Goal: Task Accomplishment & Management: Use online tool/utility

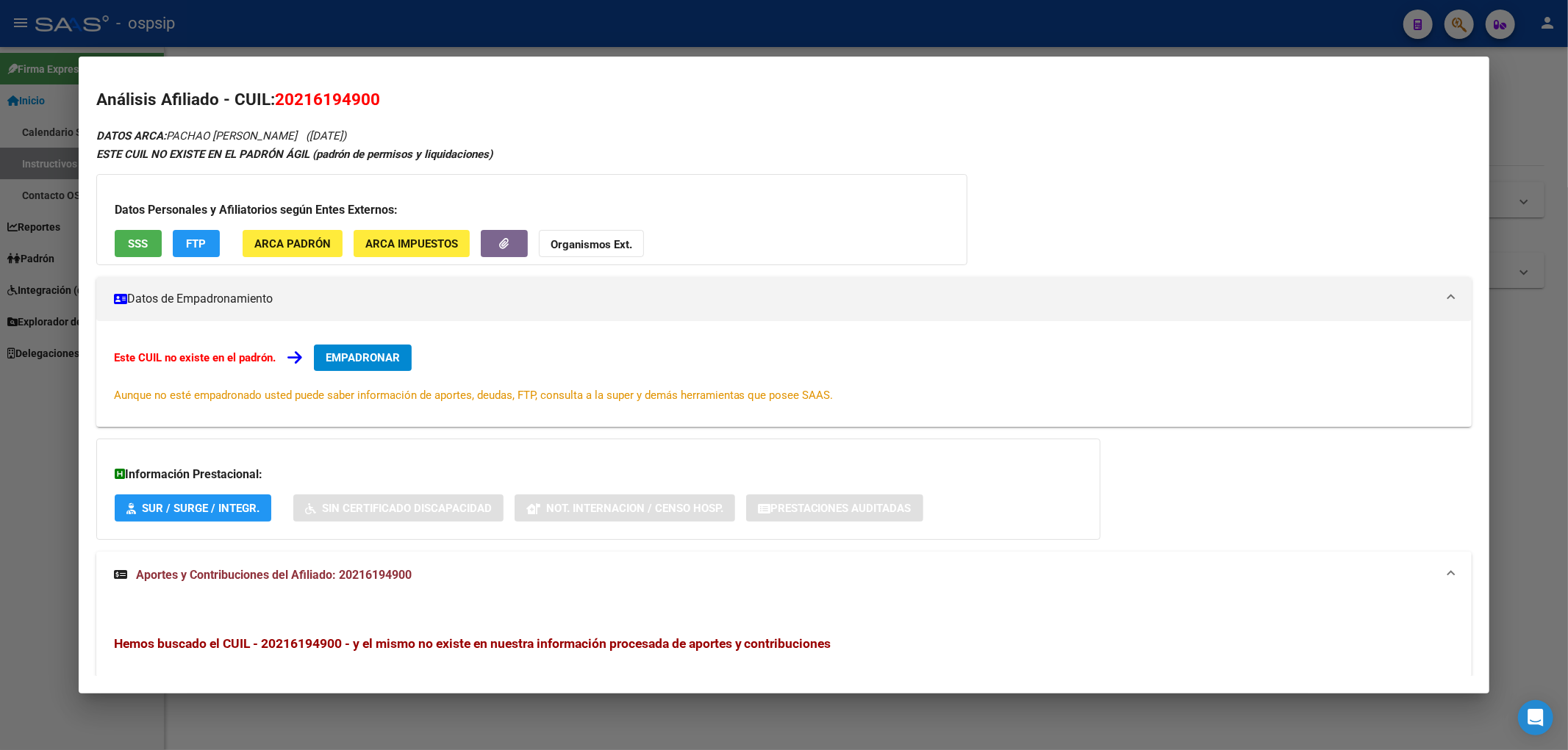
click at [626, 32] on div at bounding box center [784, 375] width 1568 height 750
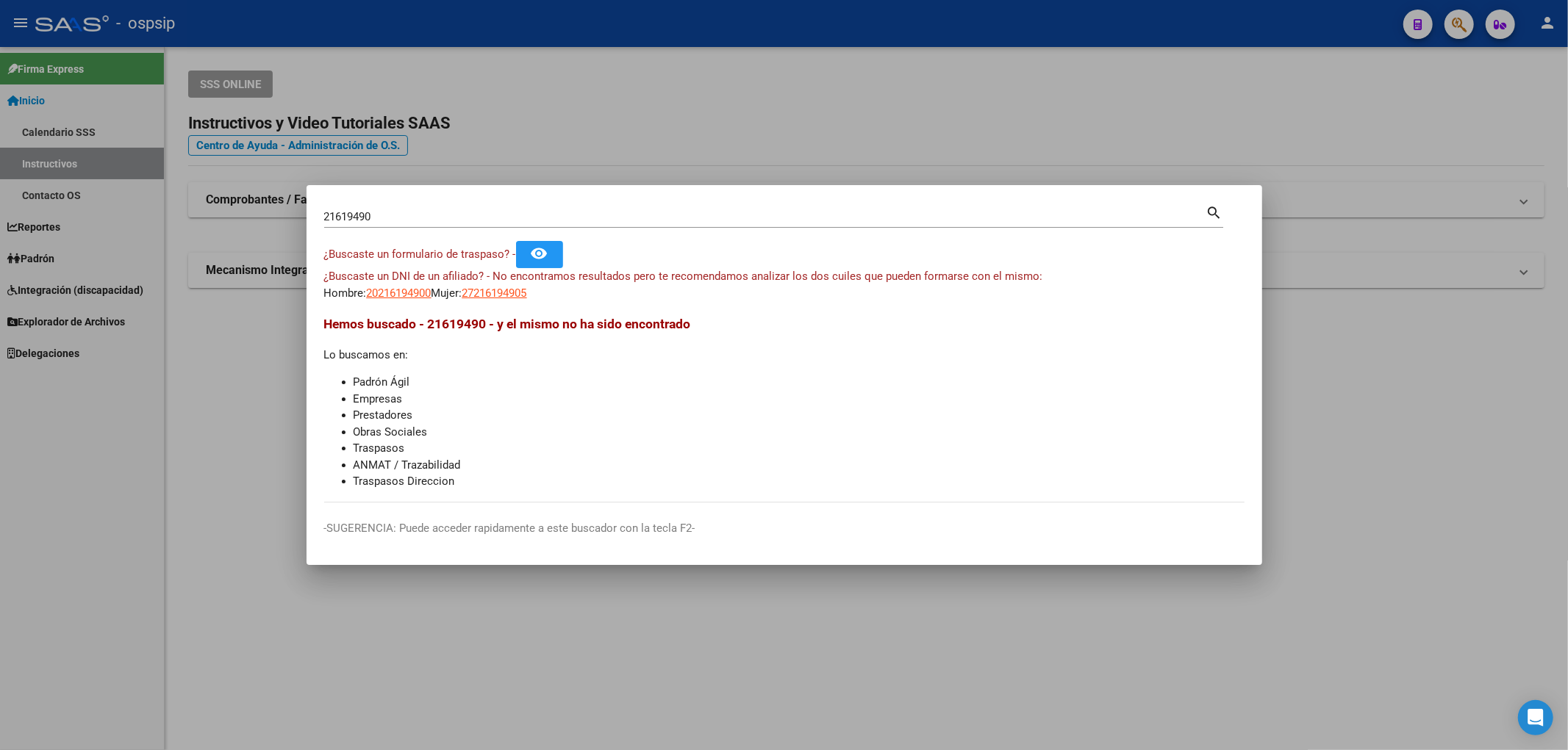
click at [593, 163] on div at bounding box center [784, 375] width 1568 height 750
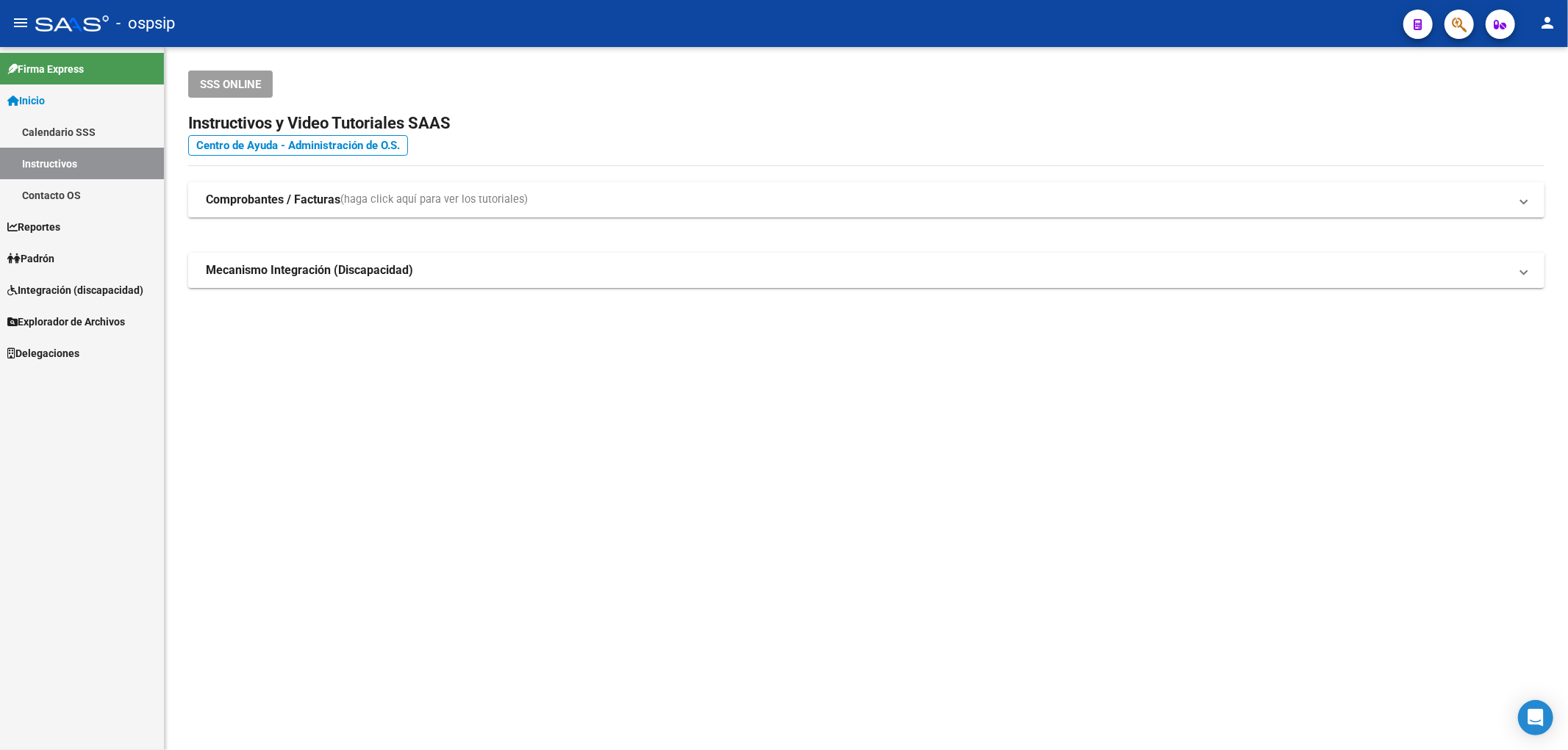
click at [98, 229] on link "Reportes" at bounding box center [82, 227] width 164 height 32
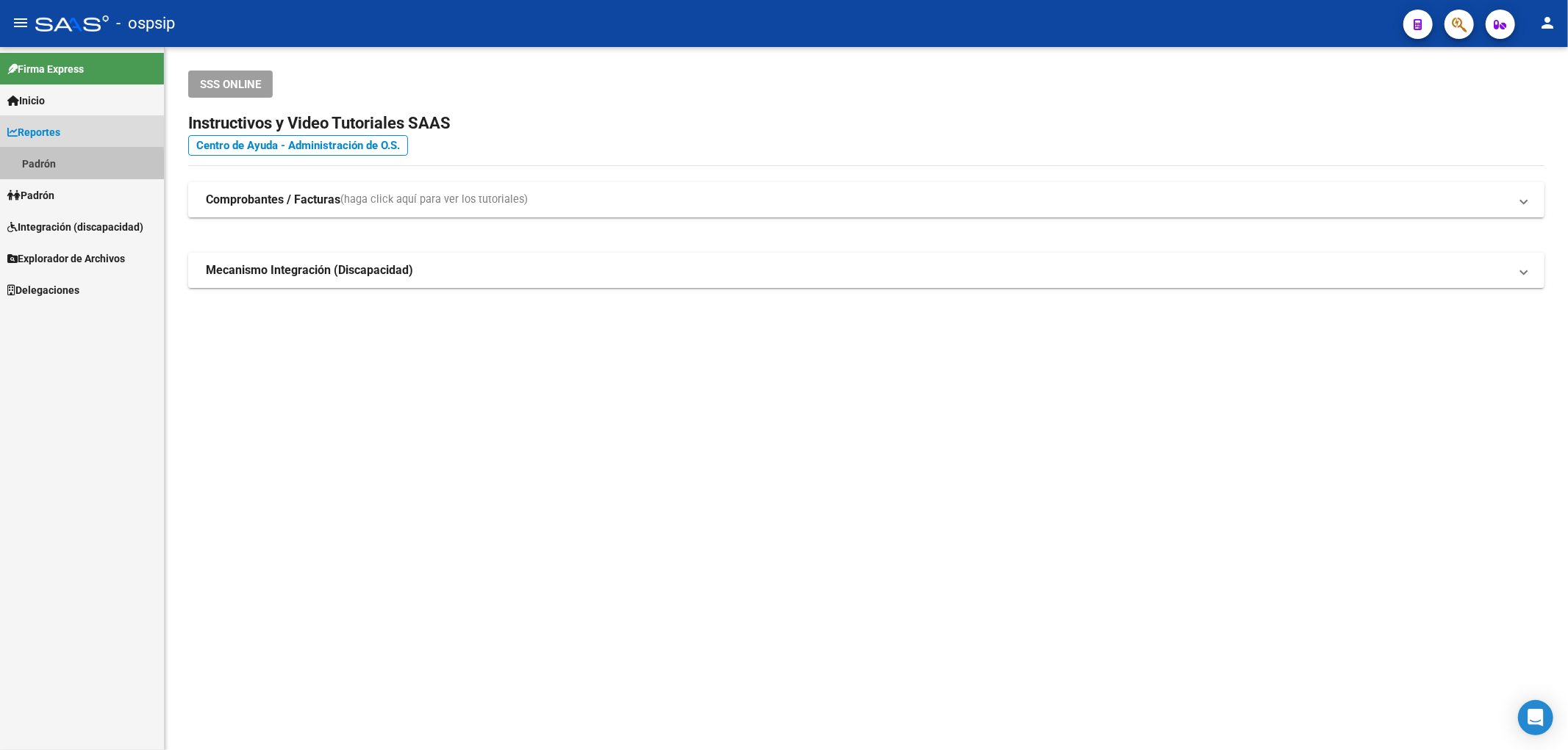
click at [68, 166] on link "Padrón" at bounding box center [82, 163] width 164 height 32
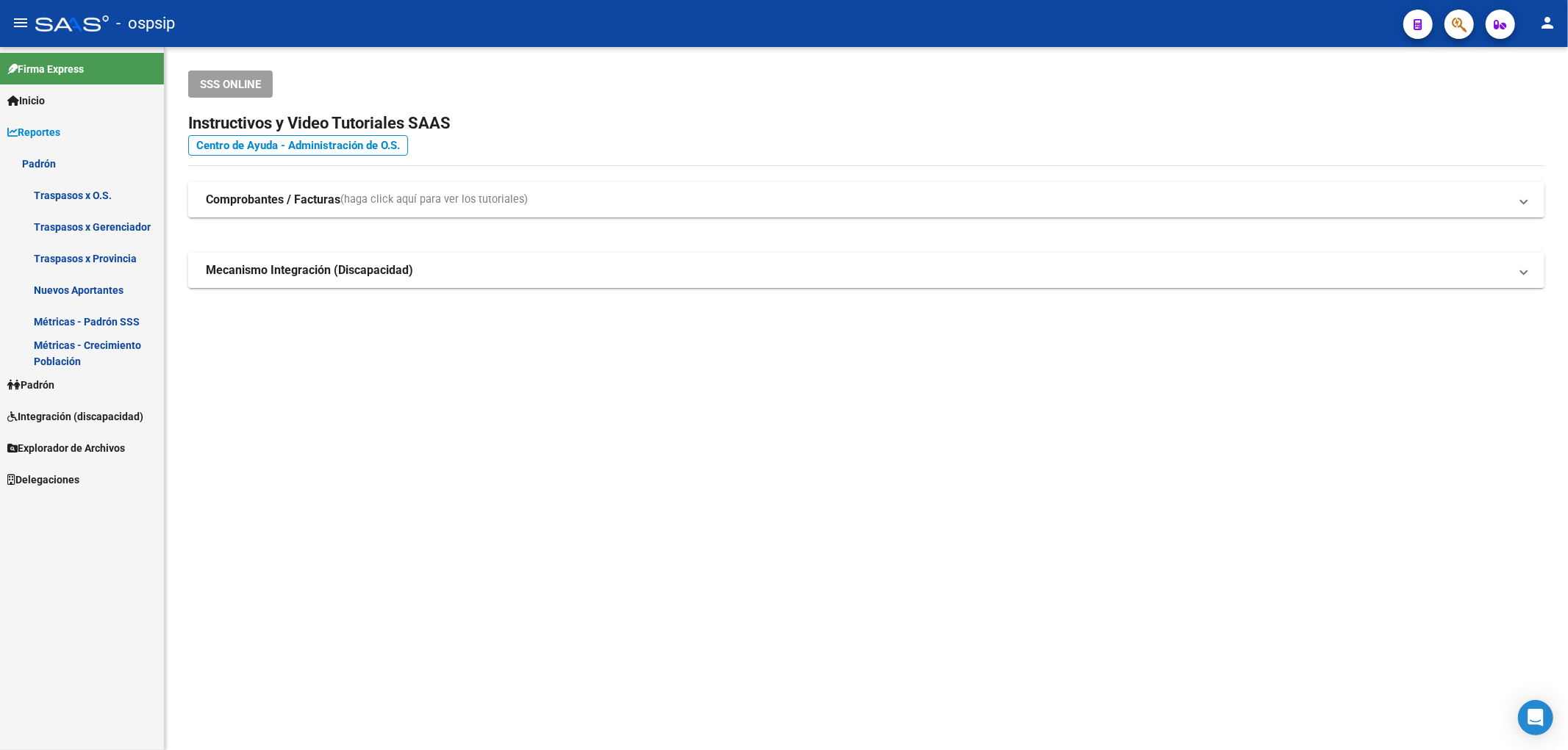
click at [76, 188] on link "Traspasos x O.S." at bounding box center [82, 195] width 164 height 32
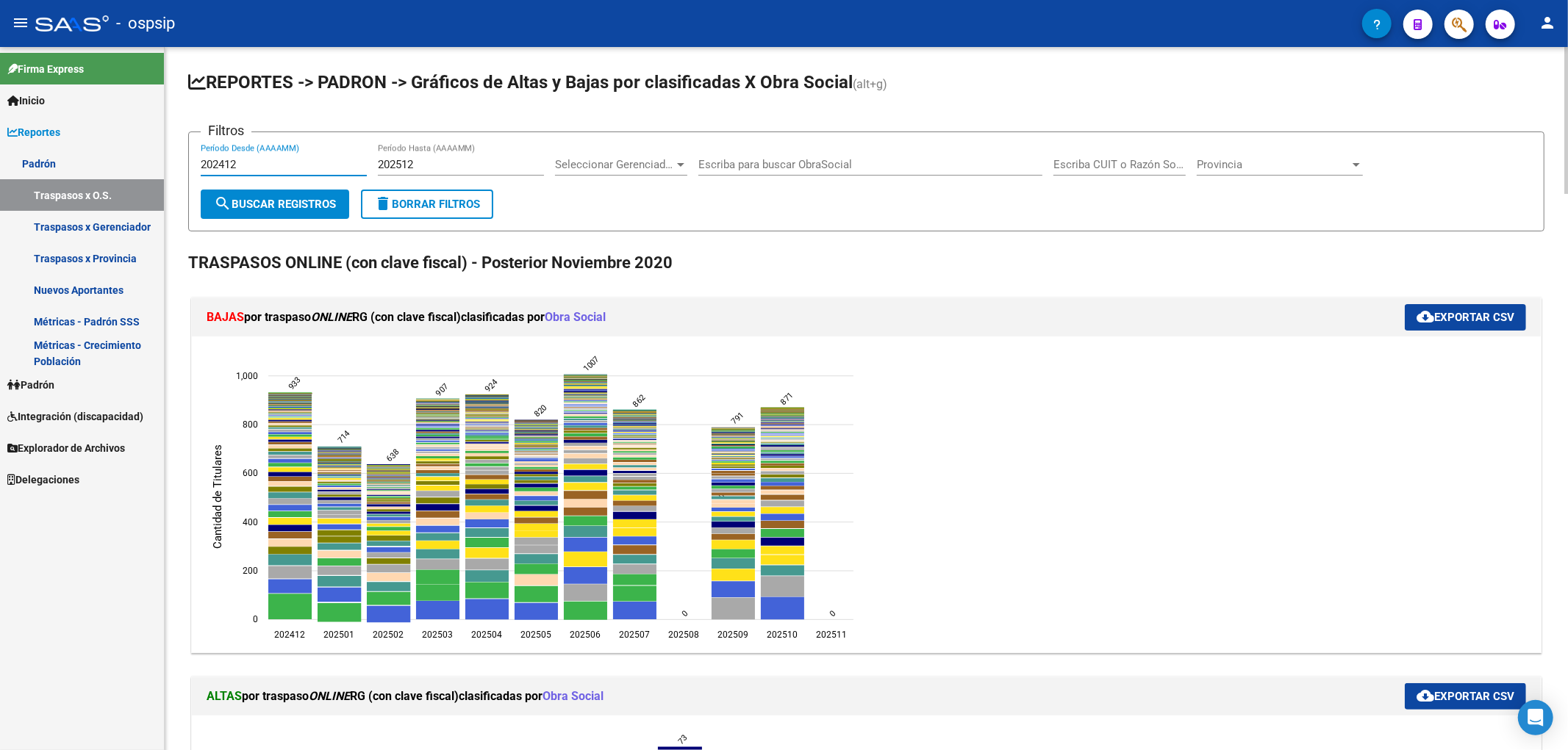
click at [292, 165] on input "202412" at bounding box center [284, 164] width 166 height 13
type input "202510"
click at [443, 163] on input "202512" at bounding box center [461, 164] width 166 height 13
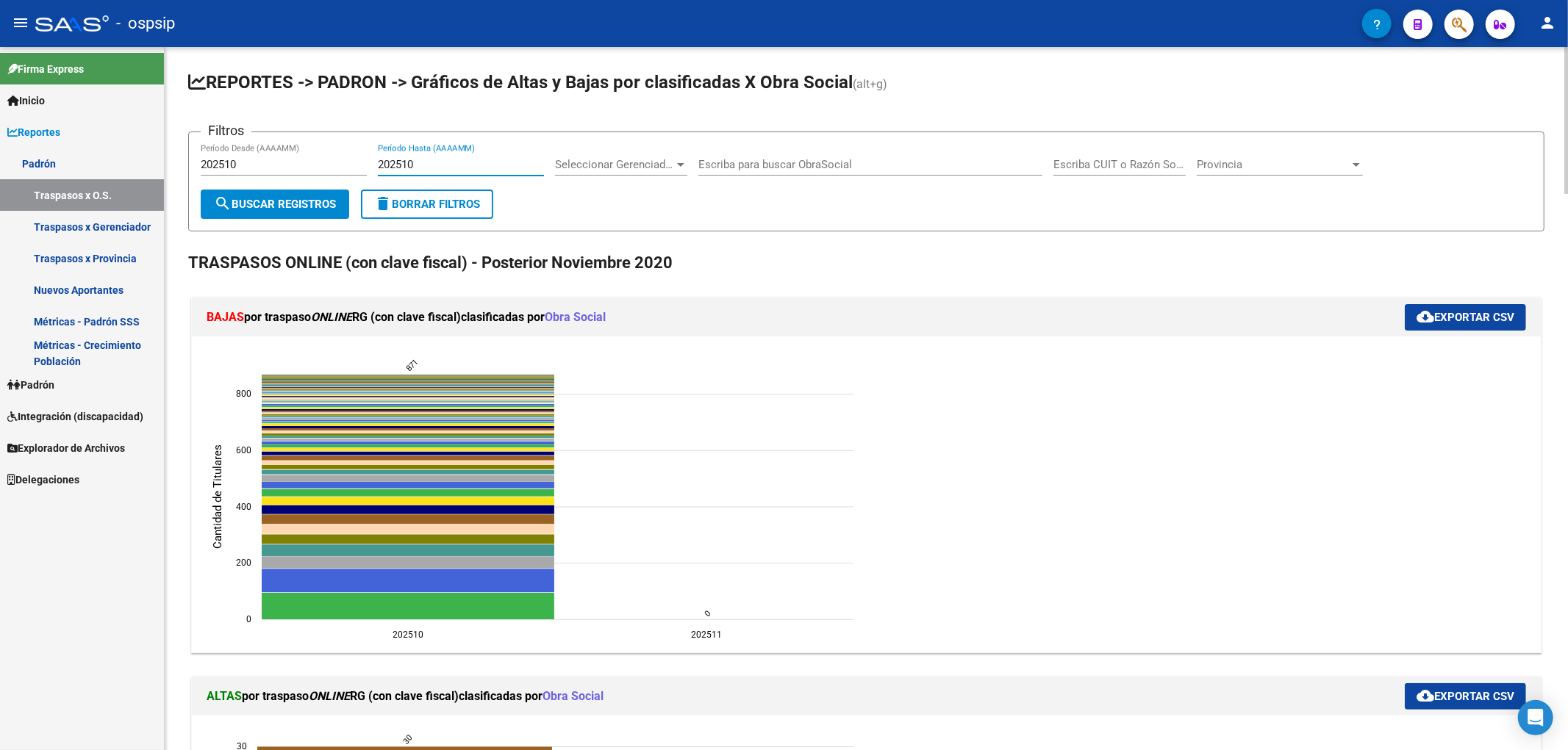
type input "202510"
click at [1439, 319] on span "cloud_download Exportar CSV" at bounding box center [1464, 317] width 98 height 13
click at [79, 378] on link "Padrón" at bounding box center [82, 385] width 164 height 32
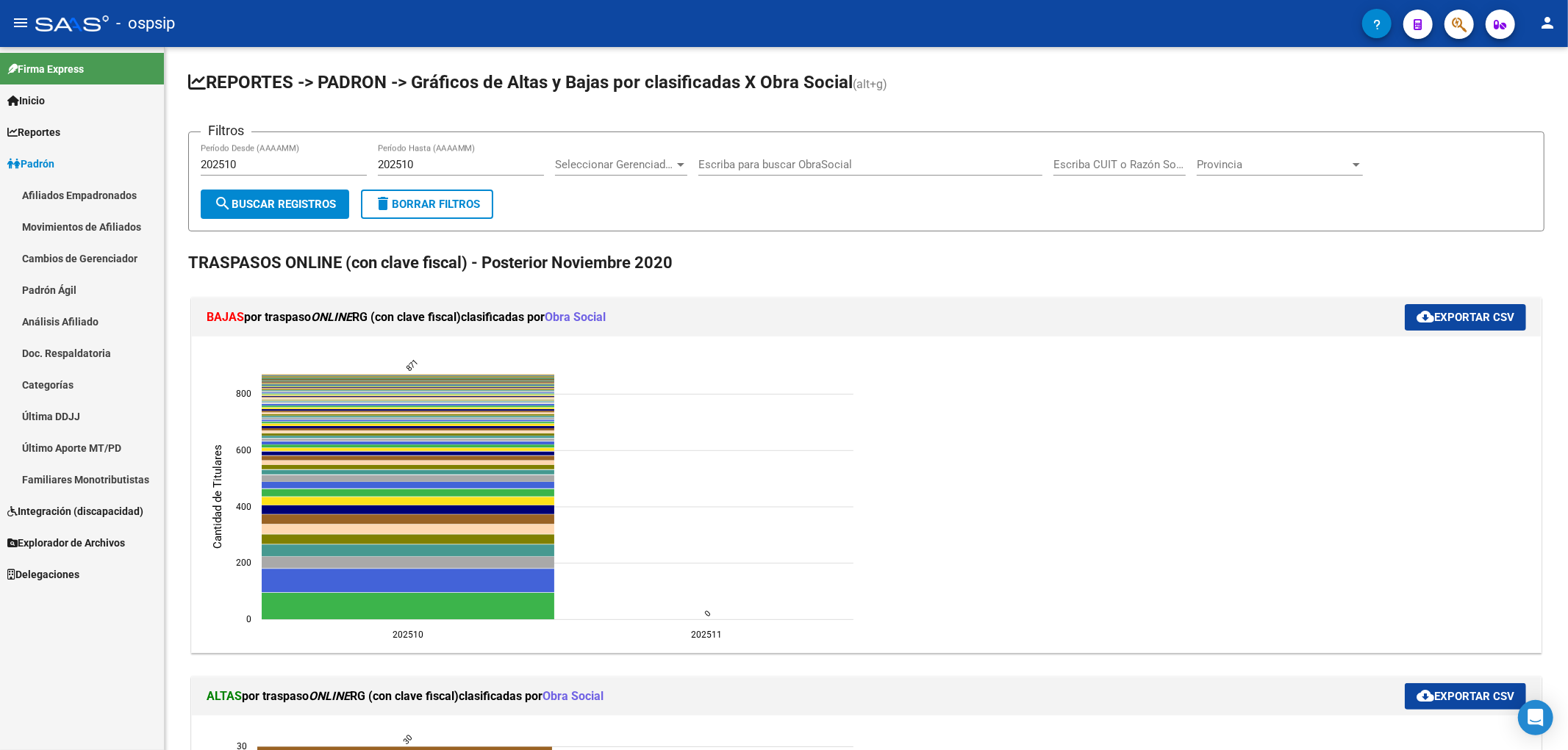
click at [92, 207] on link "Afiliados Empadronados" at bounding box center [82, 195] width 164 height 32
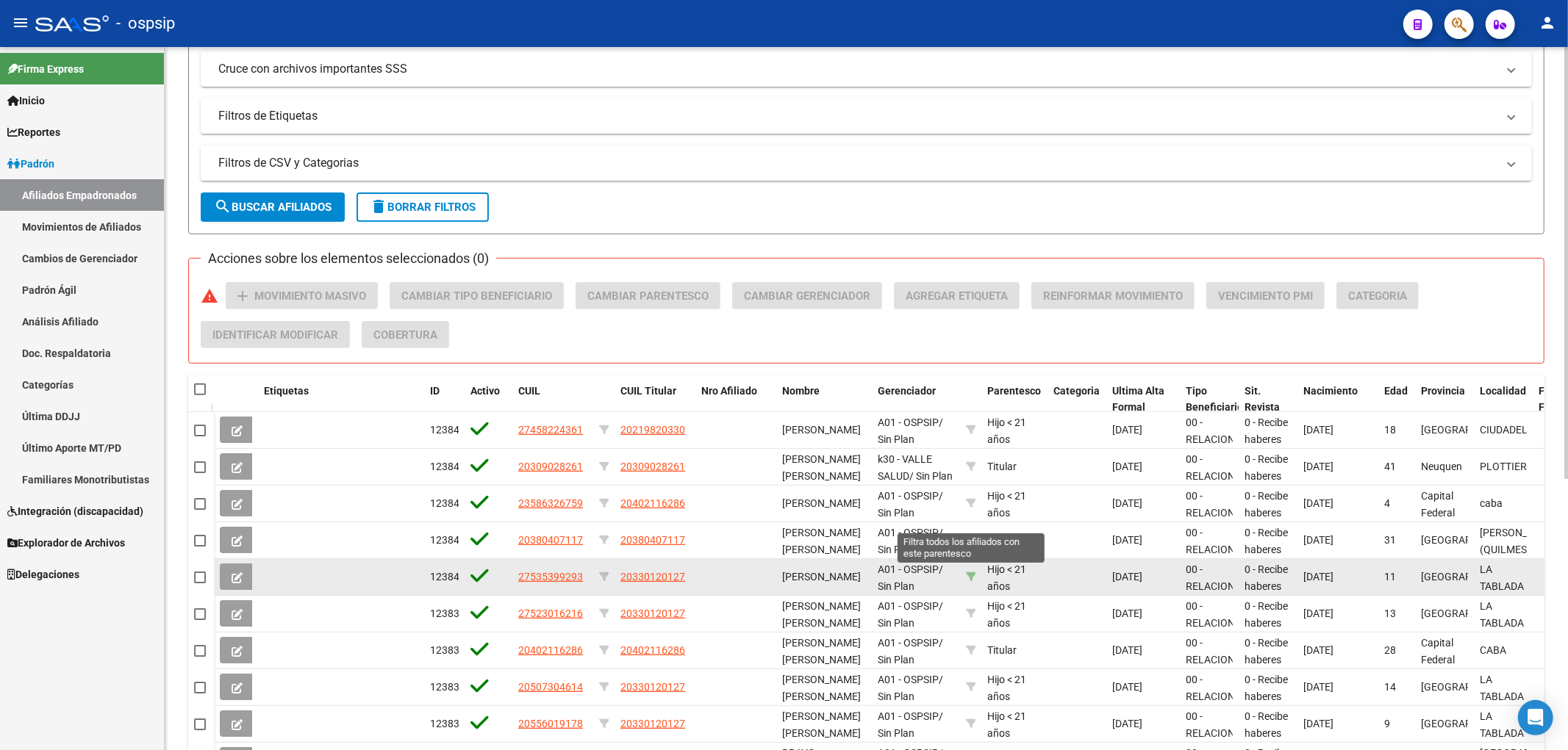
scroll to position [33, 0]
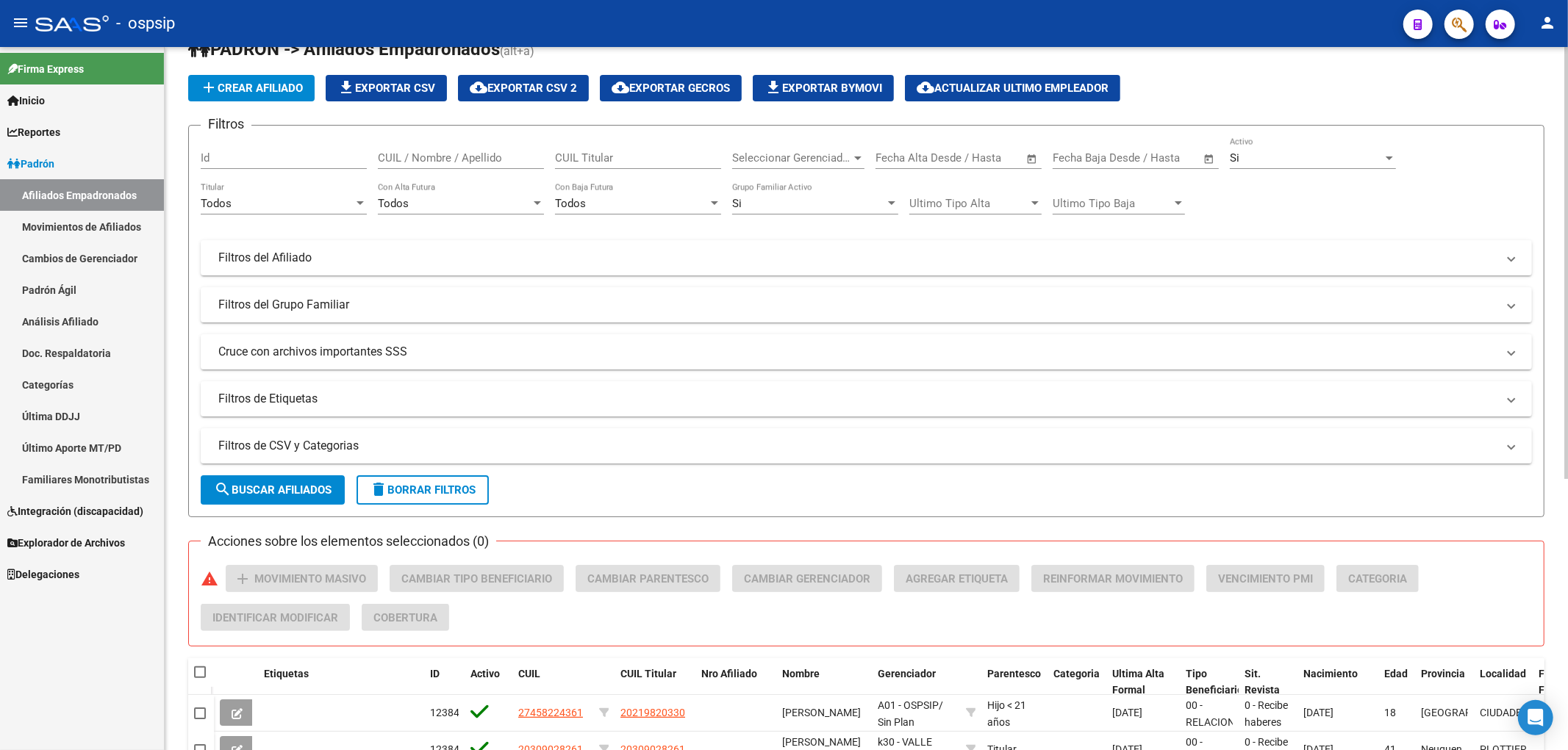
click at [759, 423] on form "Filtros Id CUIL / Nombre / Apellido CUIL Titular Seleccionar Gerenciador Selecc…" at bounding box center [866, 321] width 1356 height 392
click at [756, 438] on mat-panel-title "Filtros de CSV y Categorias" at bounding box center [858, 445] width 1278 height 16
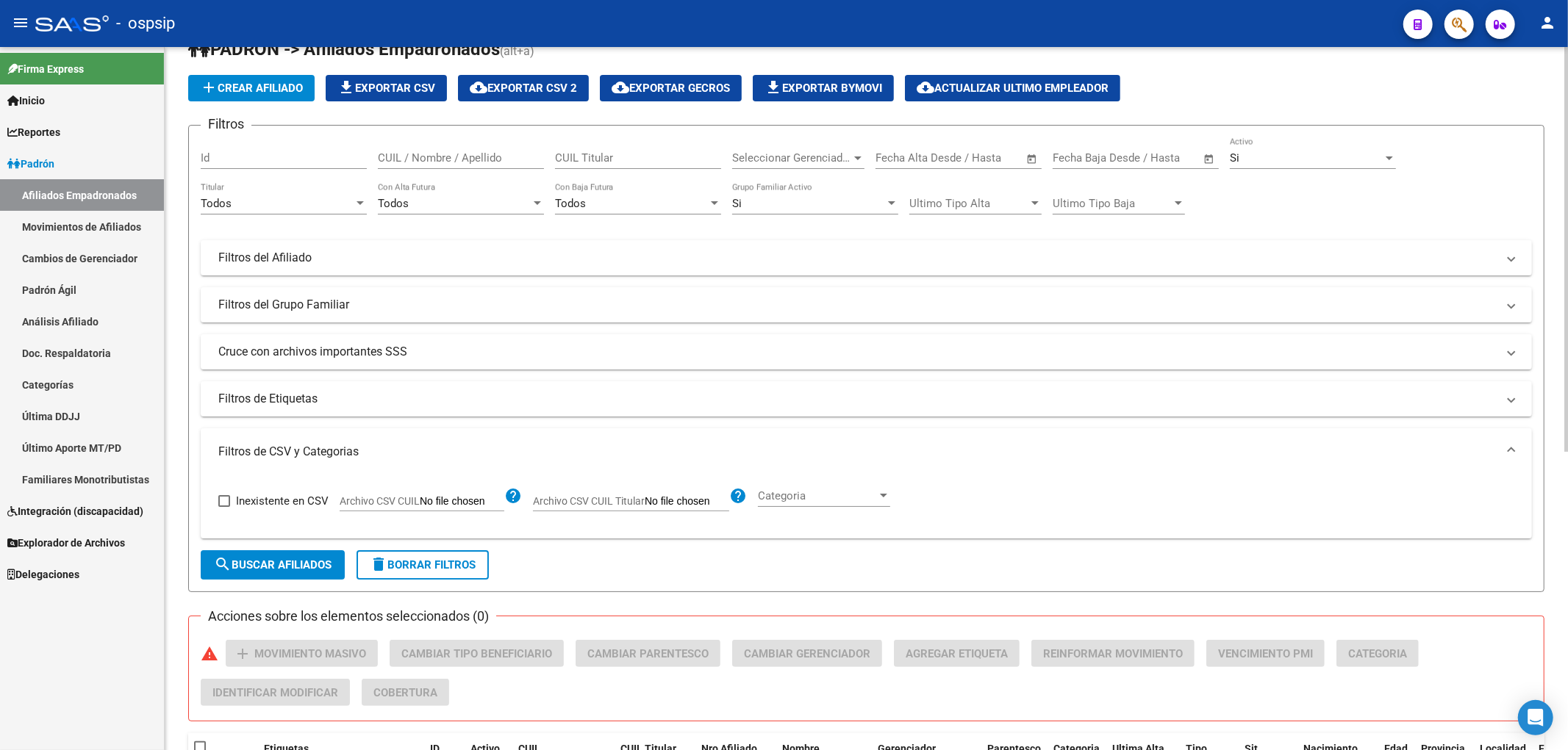
click at [631, 504] on span "Archivo CSV CUIL Titular" at bounding box center [588, 501] width 112 height 12
click at [644, 504] on input "Archivo CSV CUIL Titular" at bounding box center [687, 501] width 85 height 13
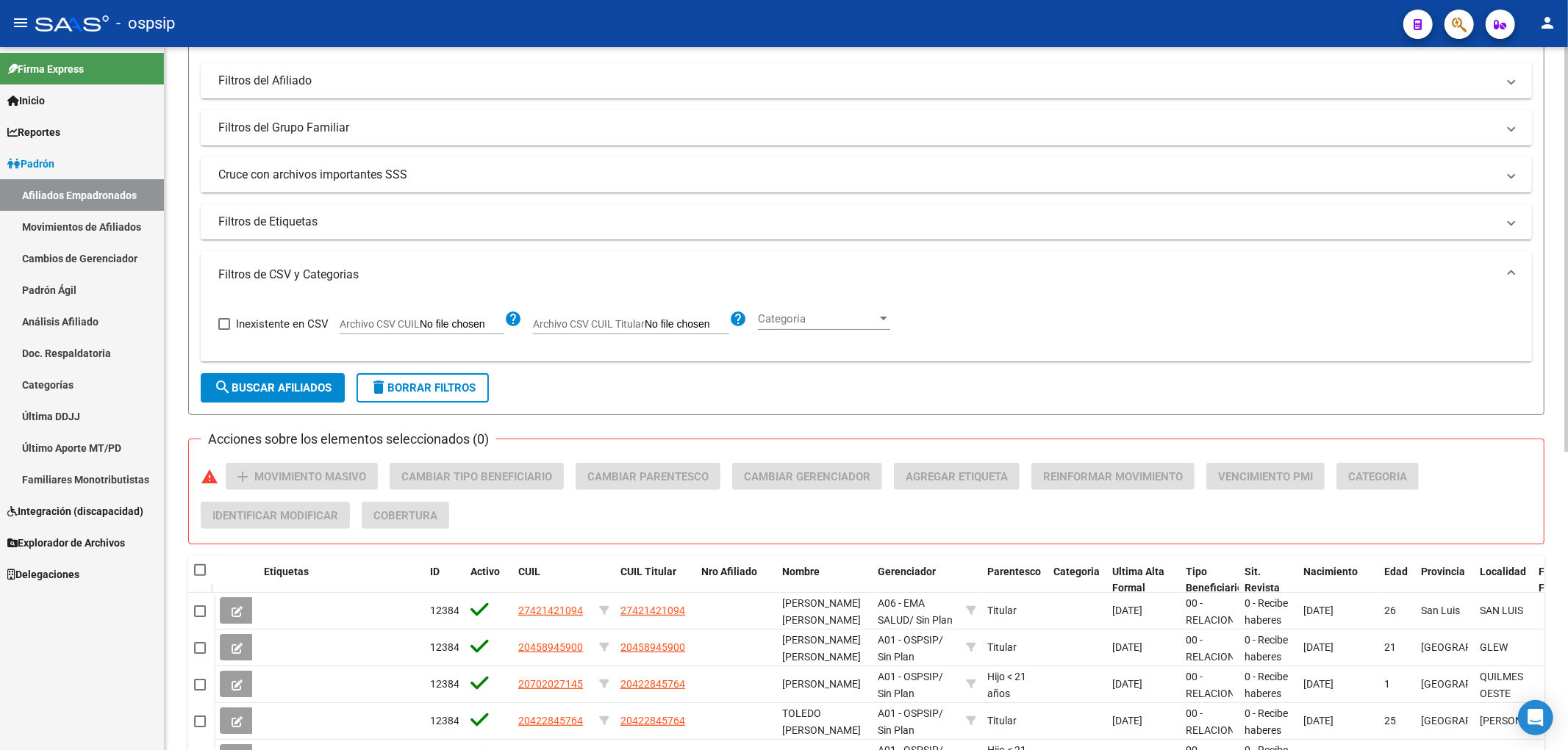
scroll to position [0, 0]
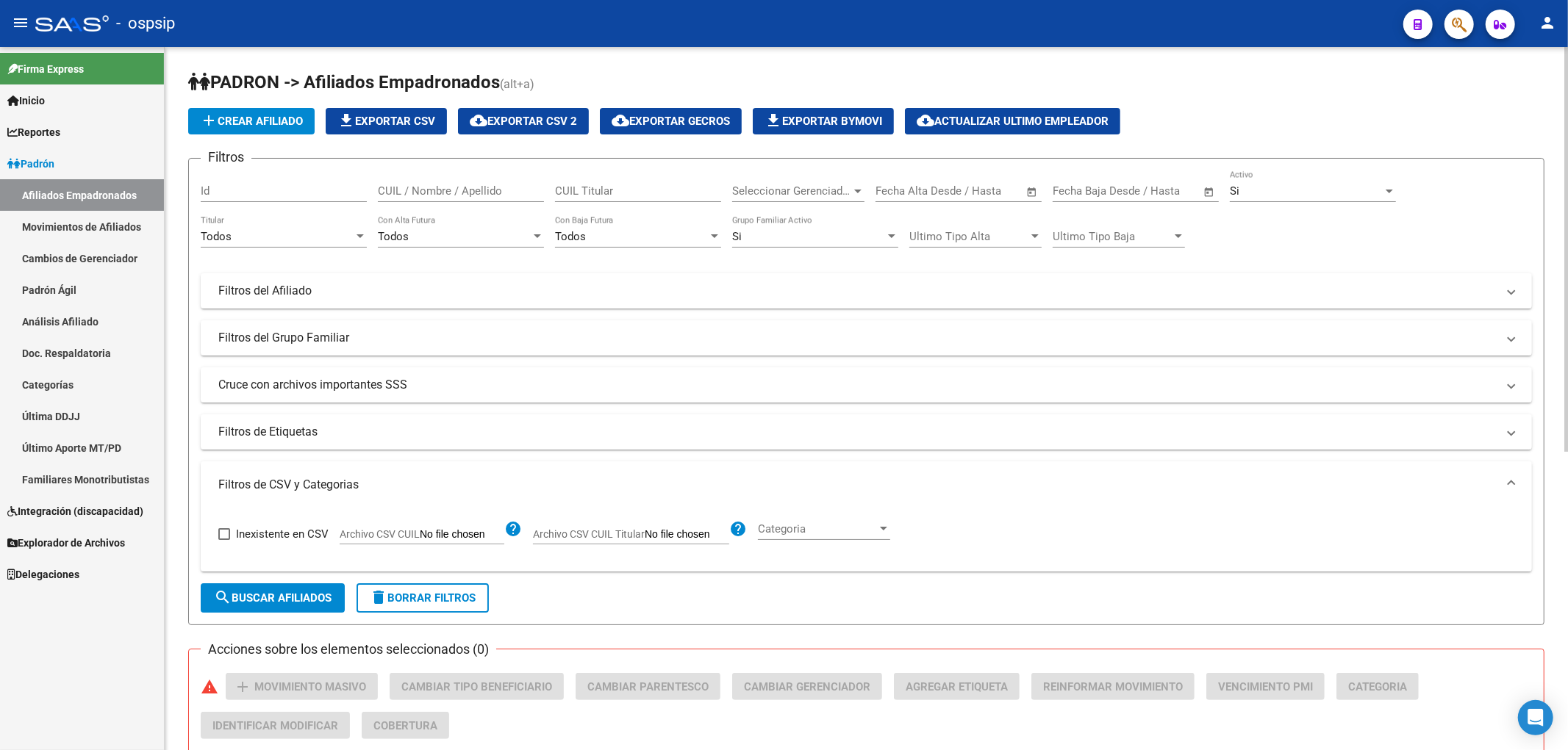
drag, startPoint x: 1362, startPoint y: 91, endPoint x: 1367, endPoint y: 113, distance: 22.6
click at [1362, 93] on h1 "PADRON -> Afiliados Empadronados (alt+a)" at bounding box center [866, 83] width 1356 height 26
click at [1468, 14] on button "button" at bounding box center [1458, 24] width 29 height 29
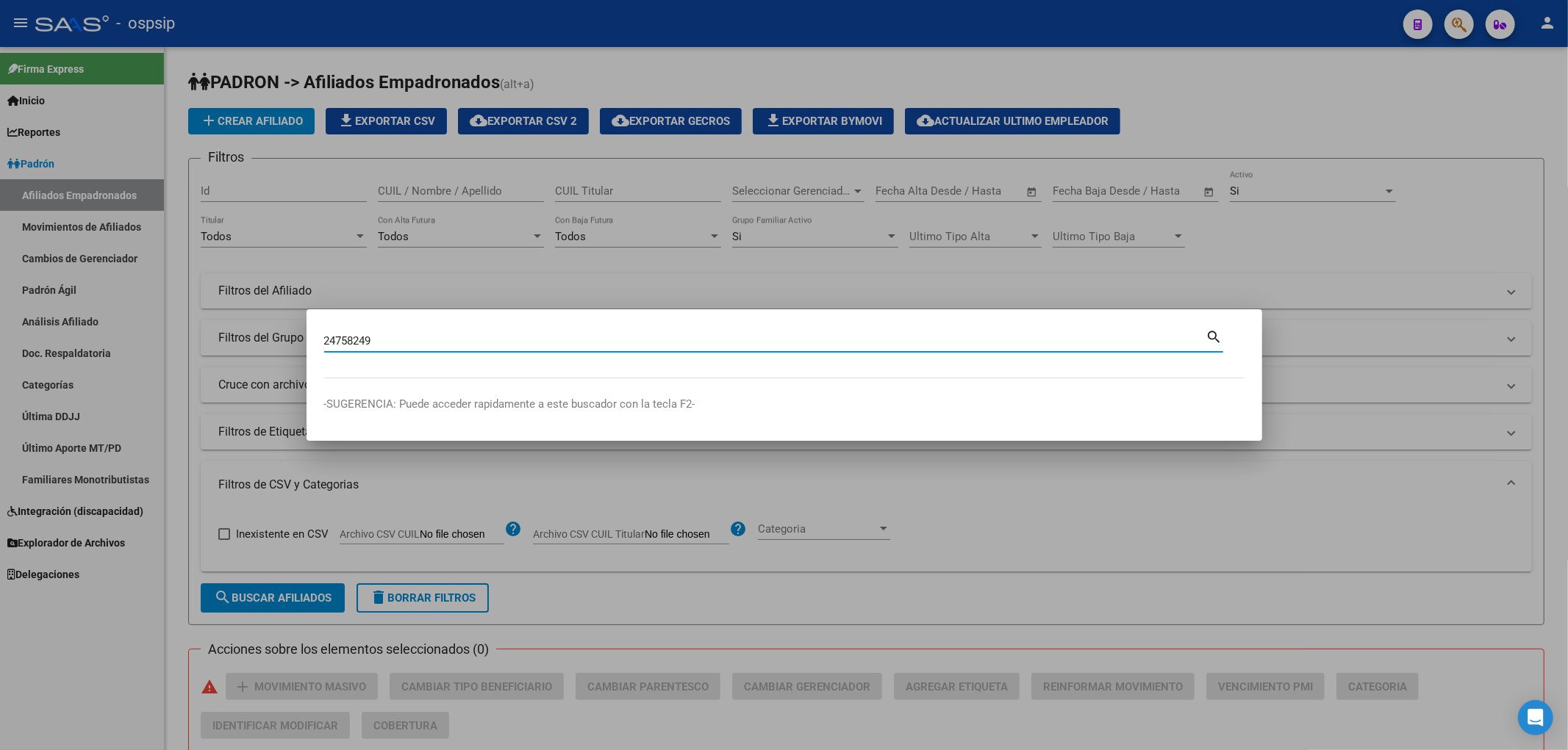
type input "24758249"
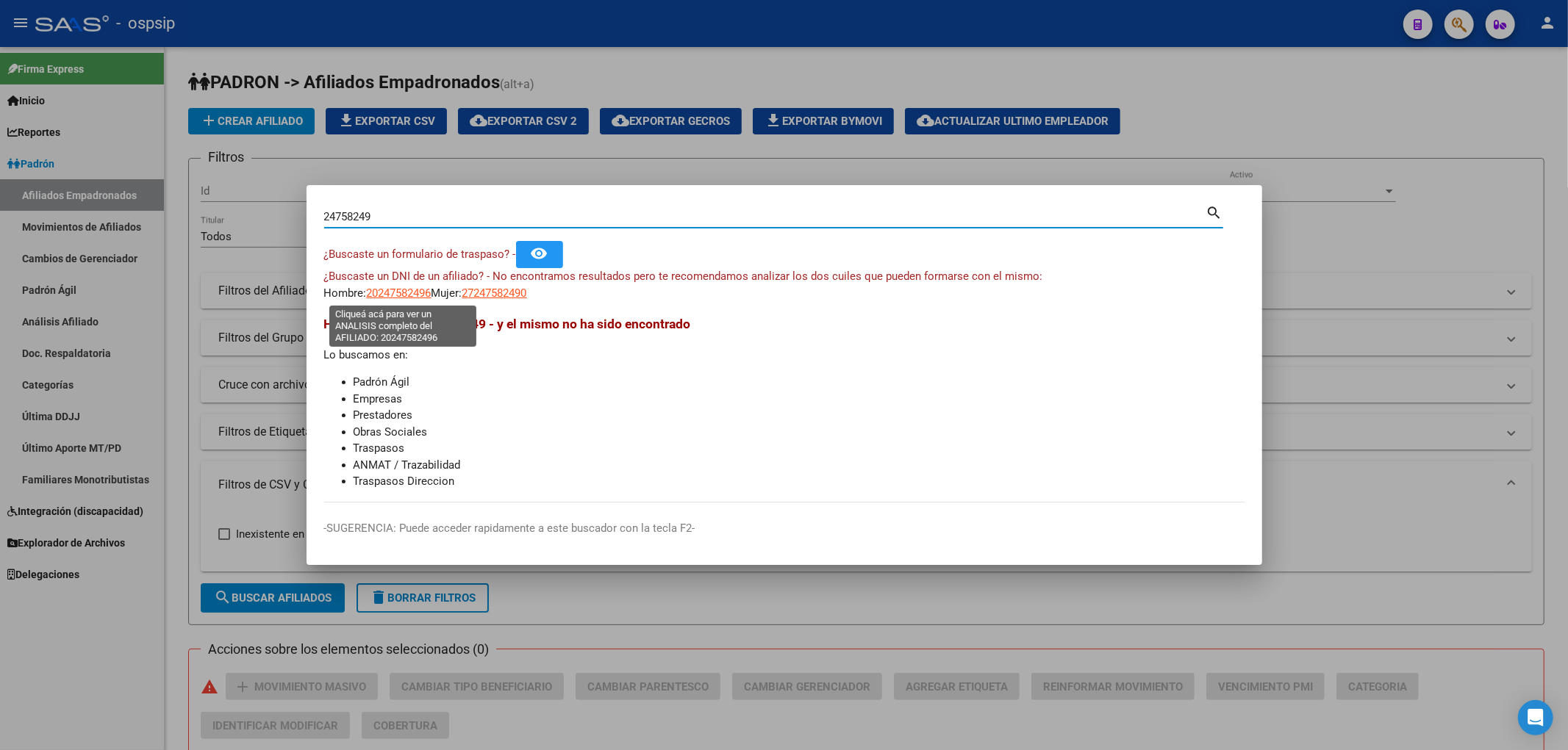
click at [400, 296] on span "20247582496" at bounding box center [399, 293] width 65 height 13
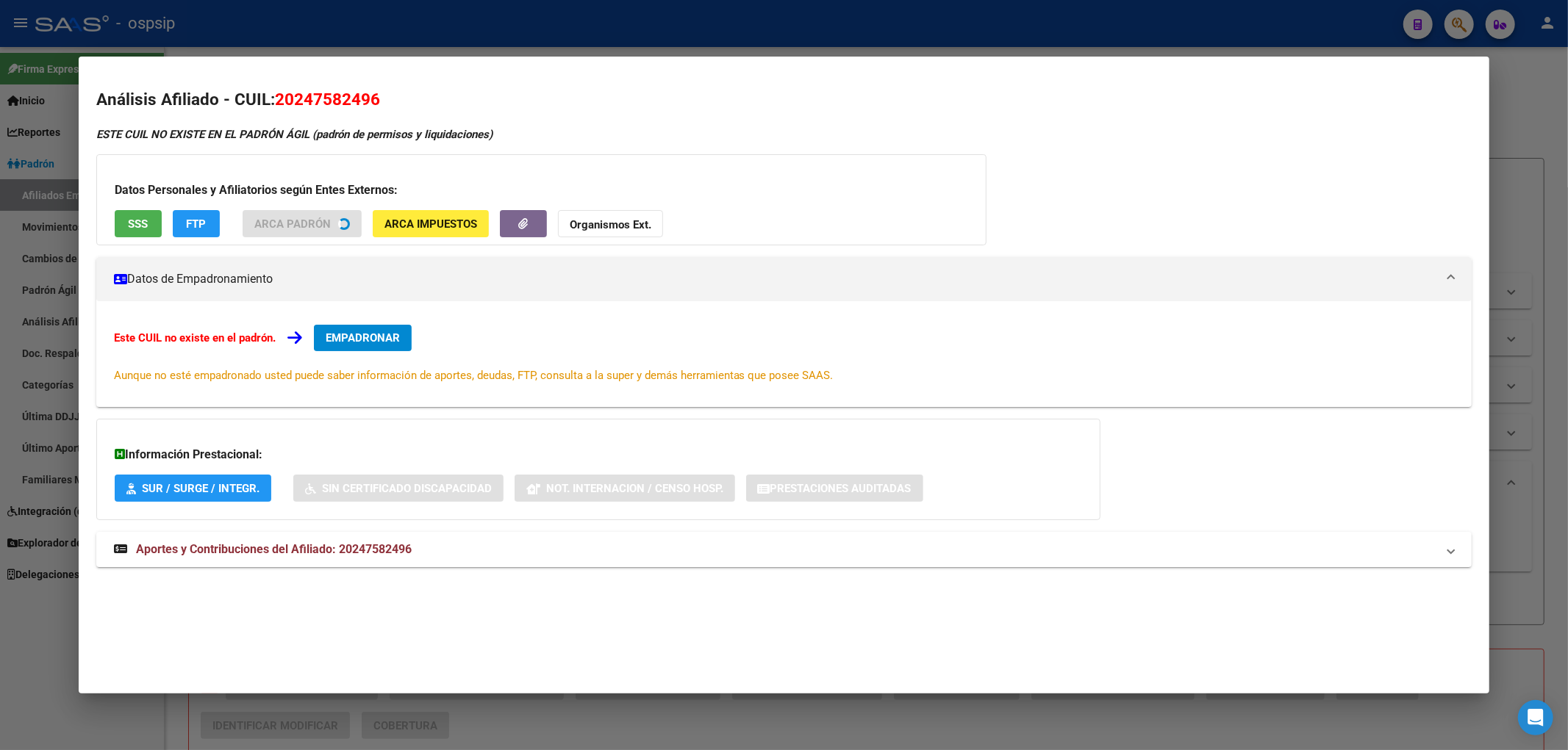
click at [627, 39] on div at bounding box center [784, 375] width 1568 height 750
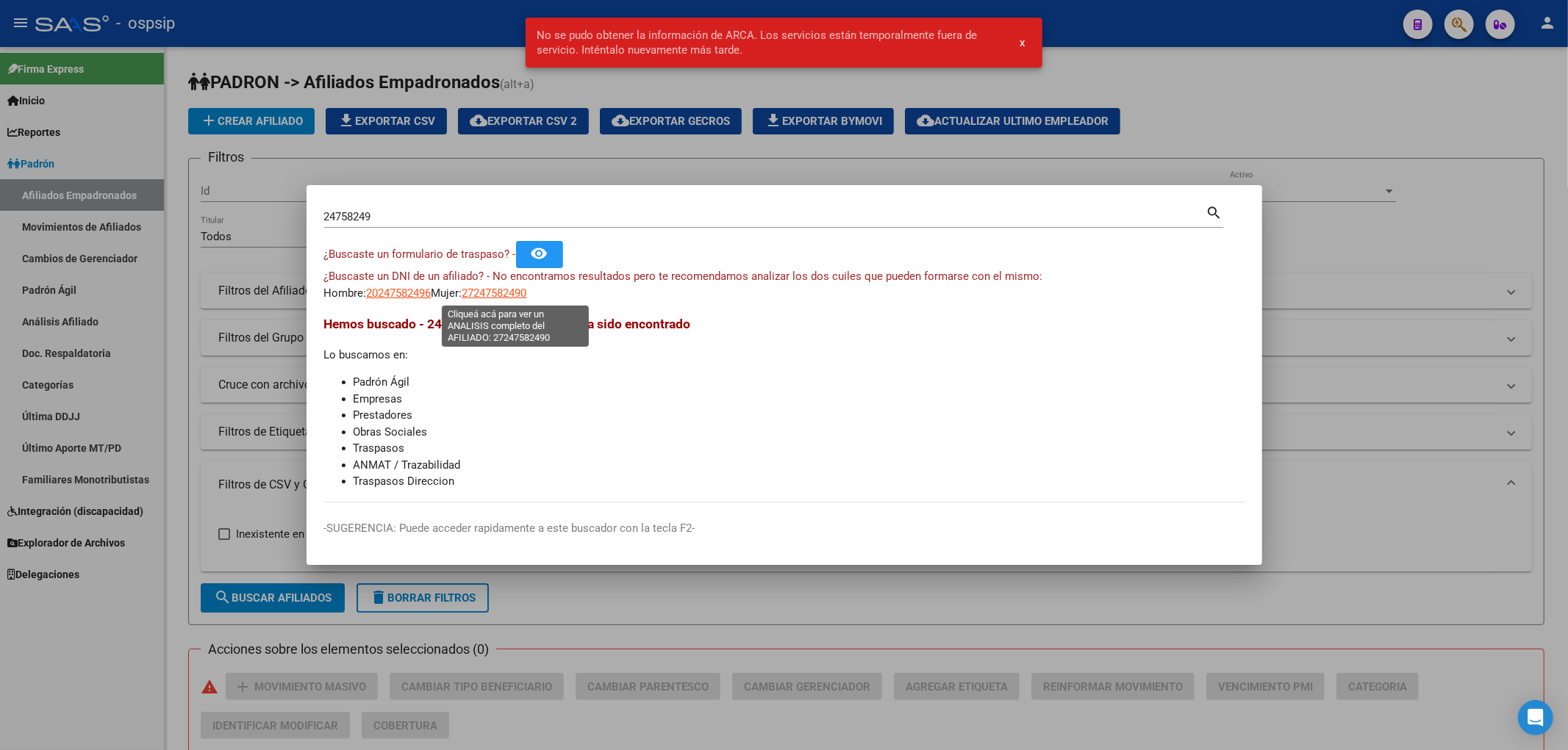
click at [524, 291] on span "27247582490" at bounding box center [495, 293] width 65 height 13
type textarea "27247582490"
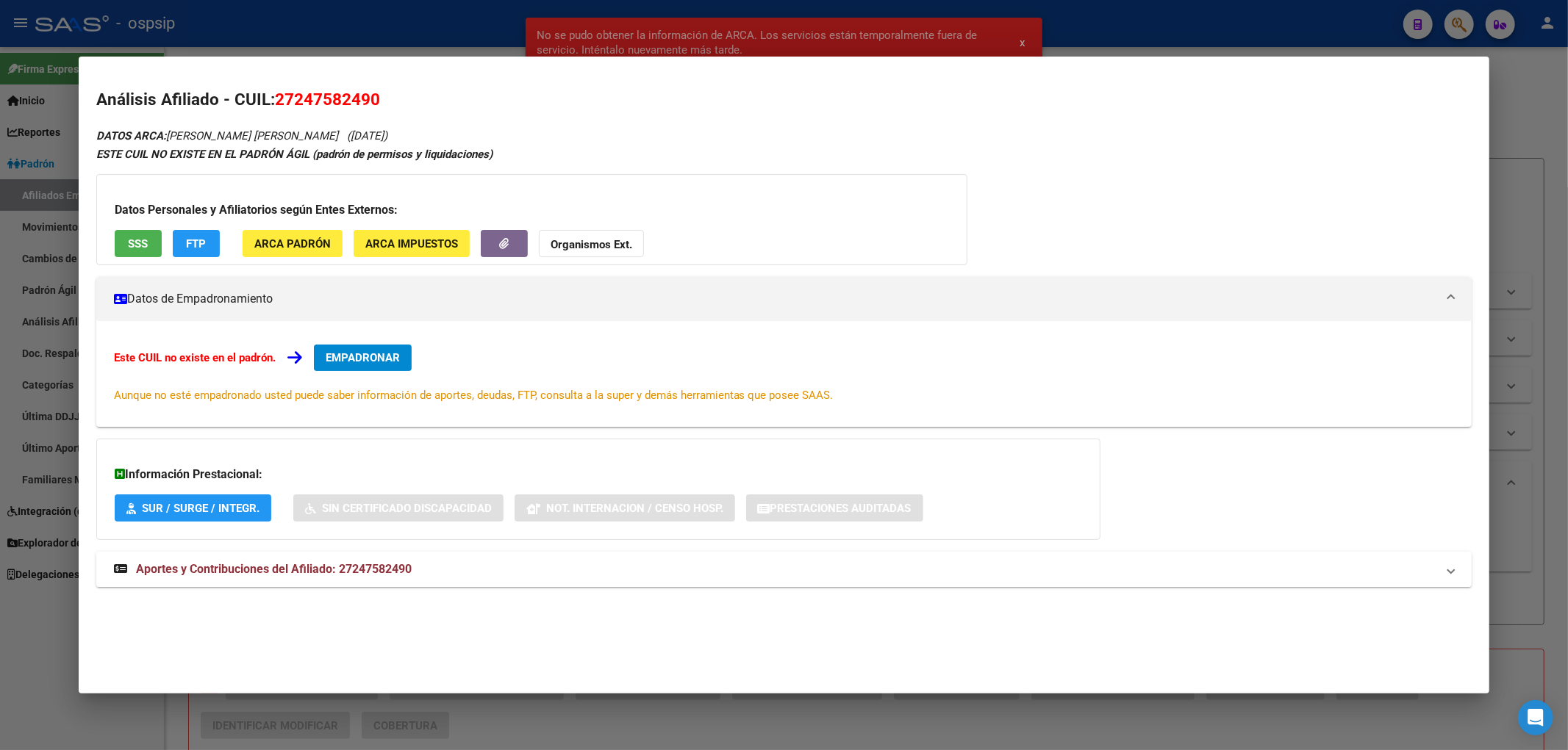
click at [793, 556] on mat-expansion-panel-header "Aportes y Contribuciones del Afiliado: 27247582490" at bounding box center [784, 569] width 1376 height 36
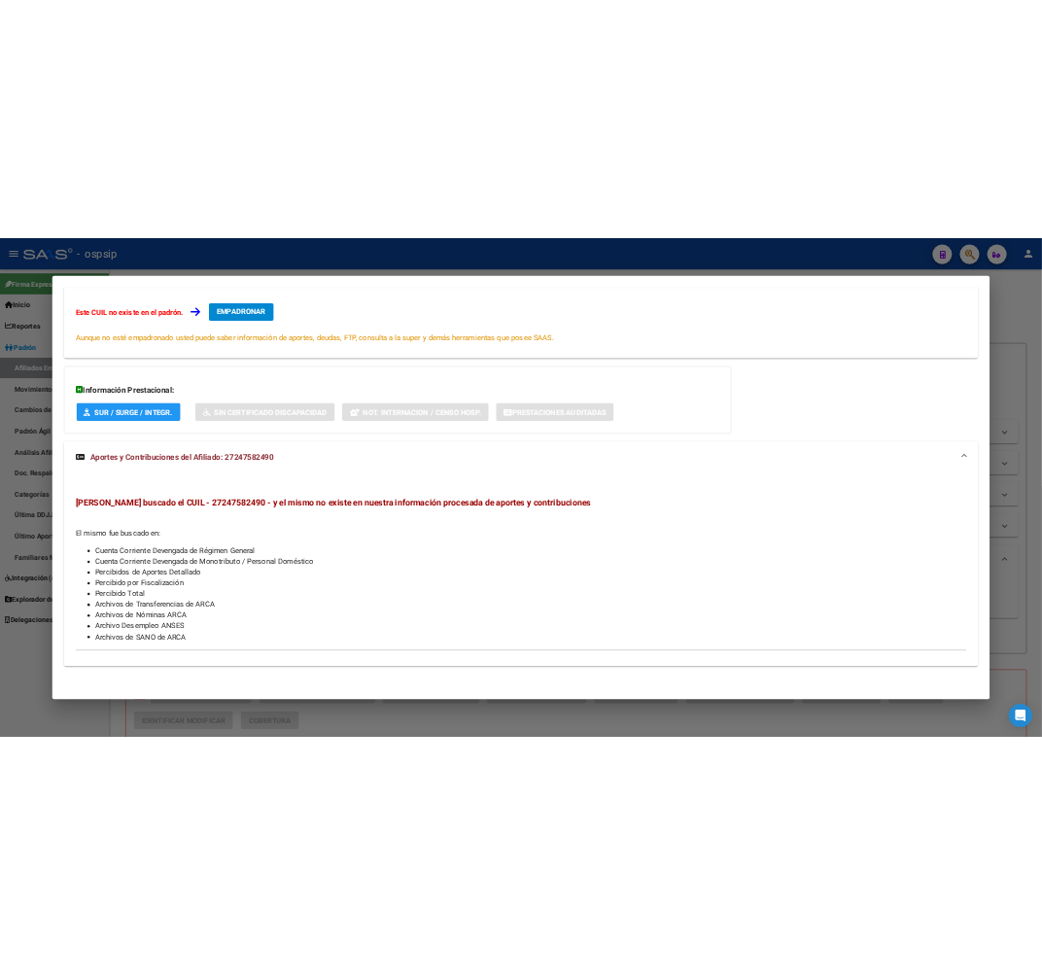
scroll to position [319, 0]
